Goal: Book appointment/travel/reservation

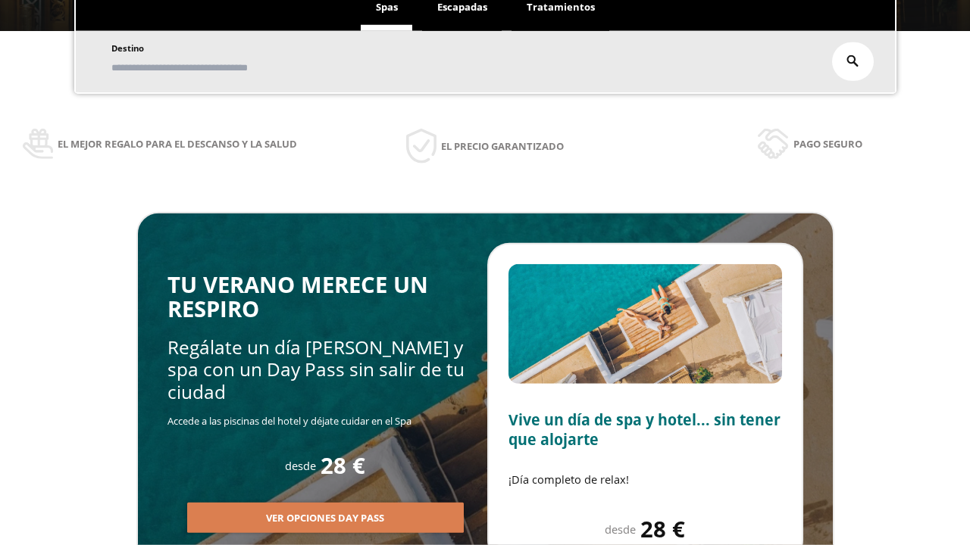
click at [462, 8] on span "Escapadas" at bounding box center [462, 7] width 50 height 14
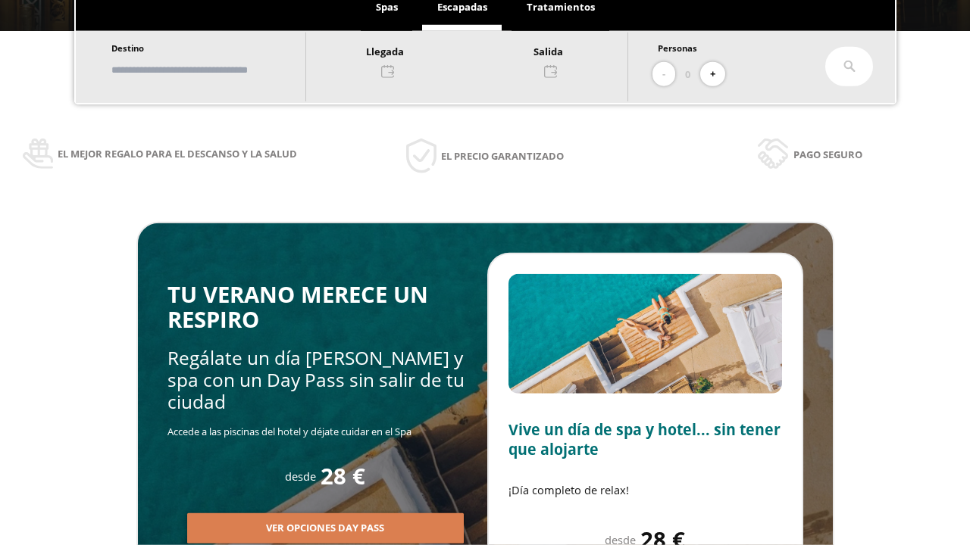
scroll to position [258, 0]
click at [214, 70] on input "text" at bounding box center [201, 70] width 189 height 27
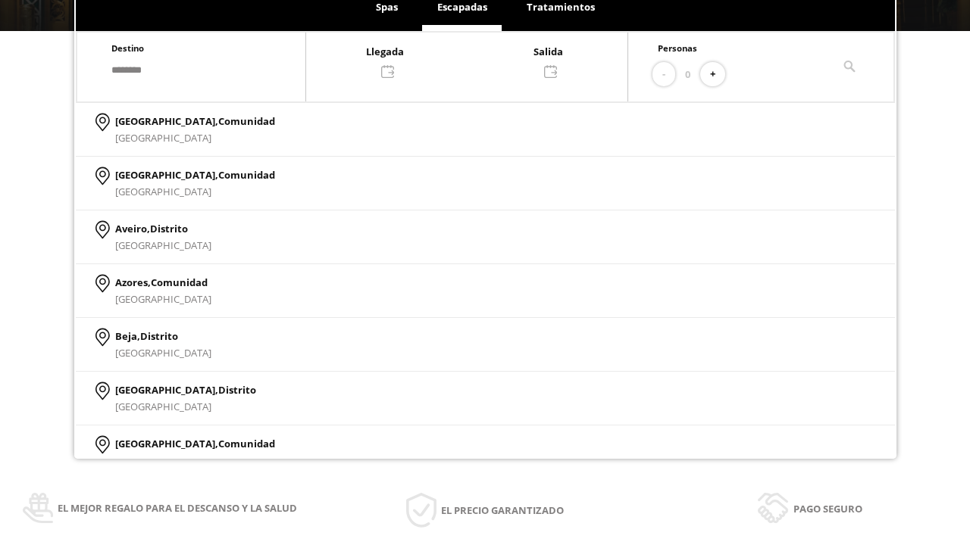
click at [482, 60] on div at bounding box center [466, 60] width 321 height 36
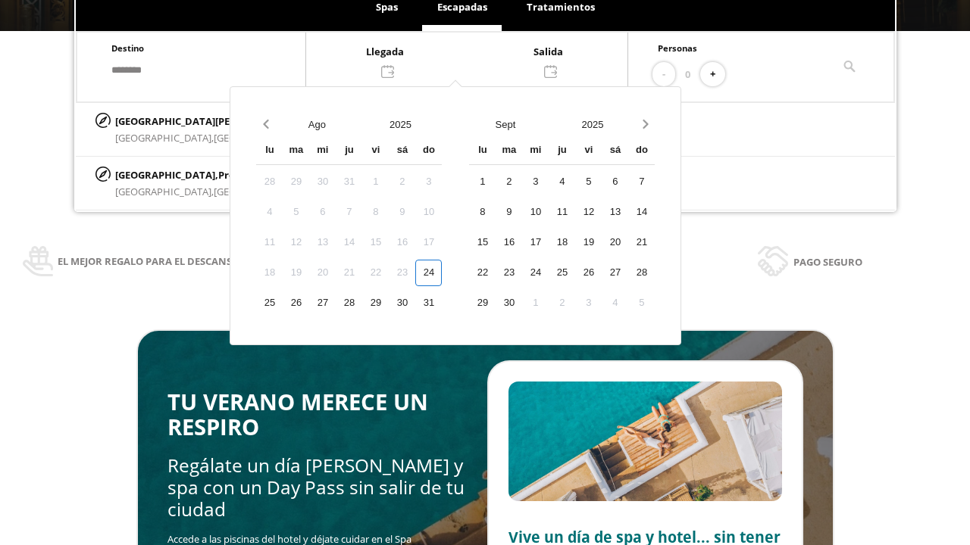
click at [309, 290] on div "26" at bounding box center [296, 303] width 27 height 27
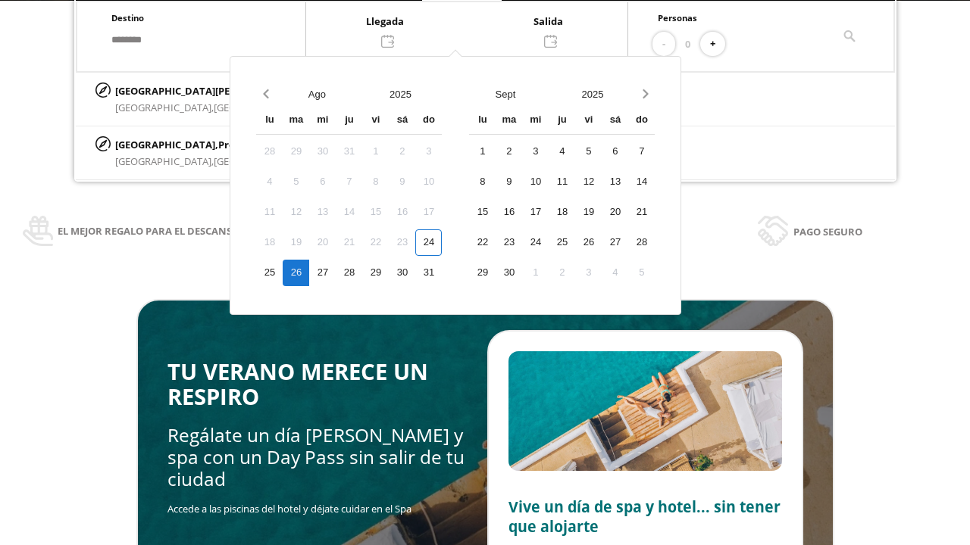
click at [336, 273] on div "27" at bounding box center [322, 273] width 27 height 27
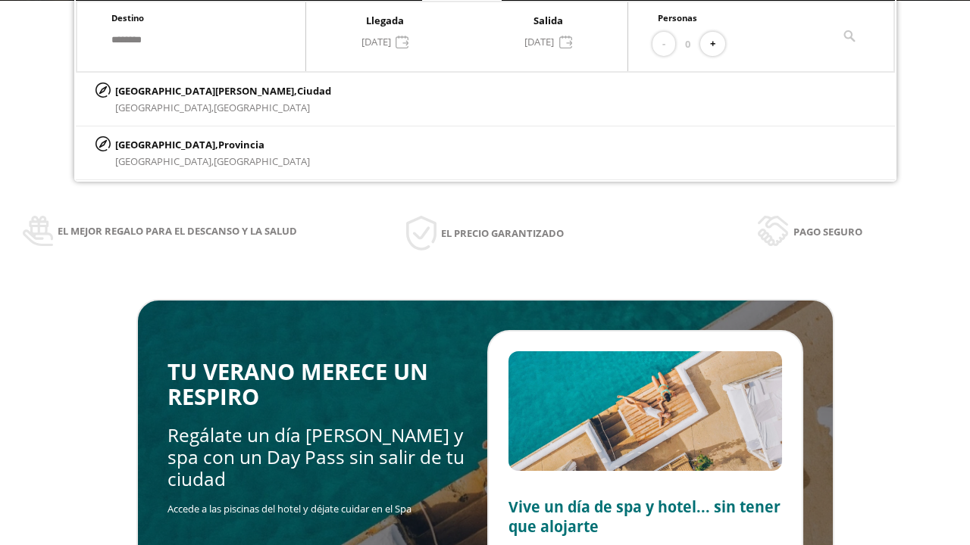
click at [717, 44] on button "+" at bounding box center [712, 44] width 25 height 25
click at [190, 90] on p "[GEOGRAPHIC_DATA][PERSON_NAME], [GEOGRAPHIC_DATA]" at bounding box center [223, 91] width 216 height 17
type input "**********"
